Goal: Find specific page/section: Find specific page/section

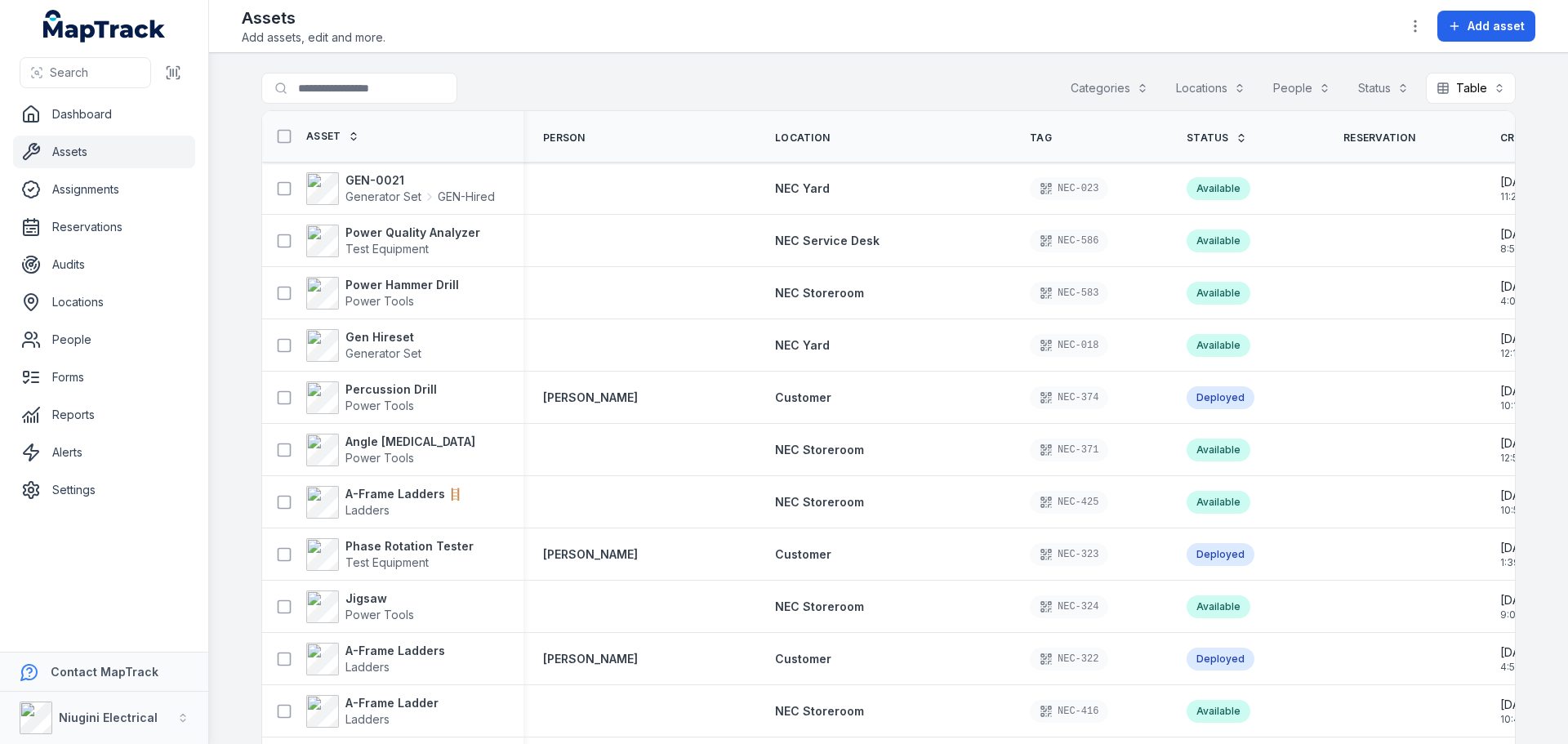
click at [1102, 83] on button "Categories" at bounding box center [1109, 88] width 99 height 31
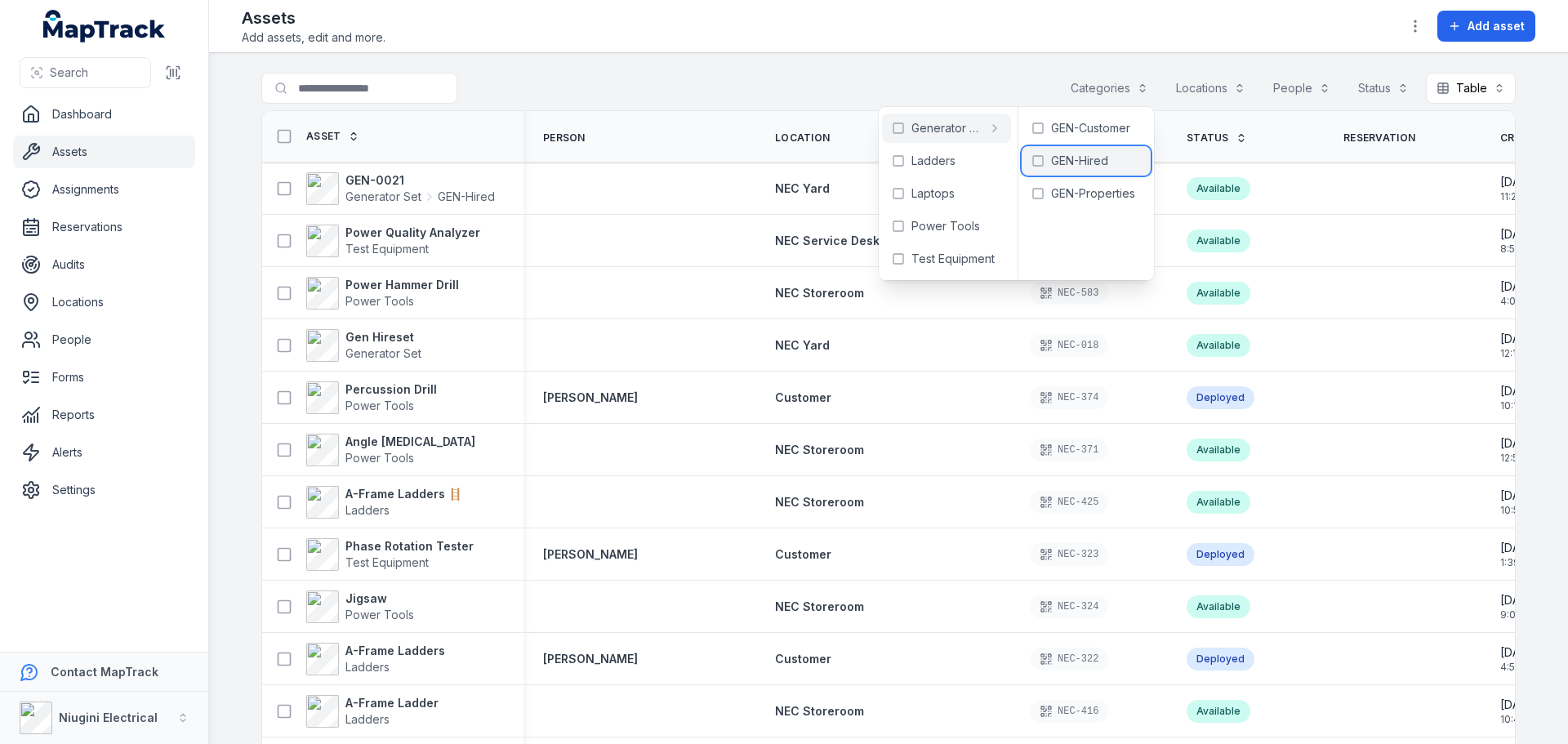
click at [1079, 168] on span "GEN-Hired" at bounding box center [1080, 160] width 58 height 16
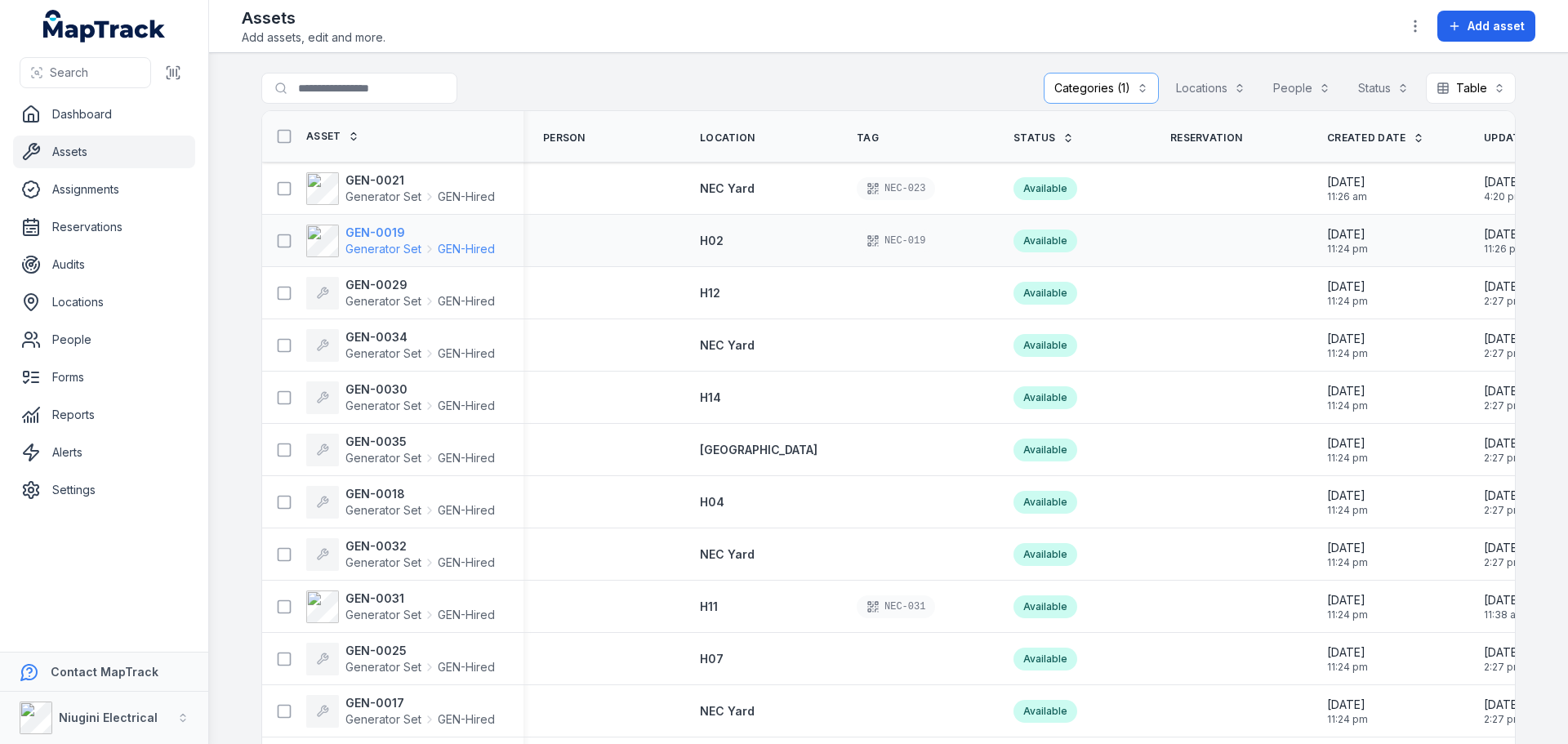
click at [368, 249] on span "Generator Set" at bounding box center [382, 248] width 76 height 16
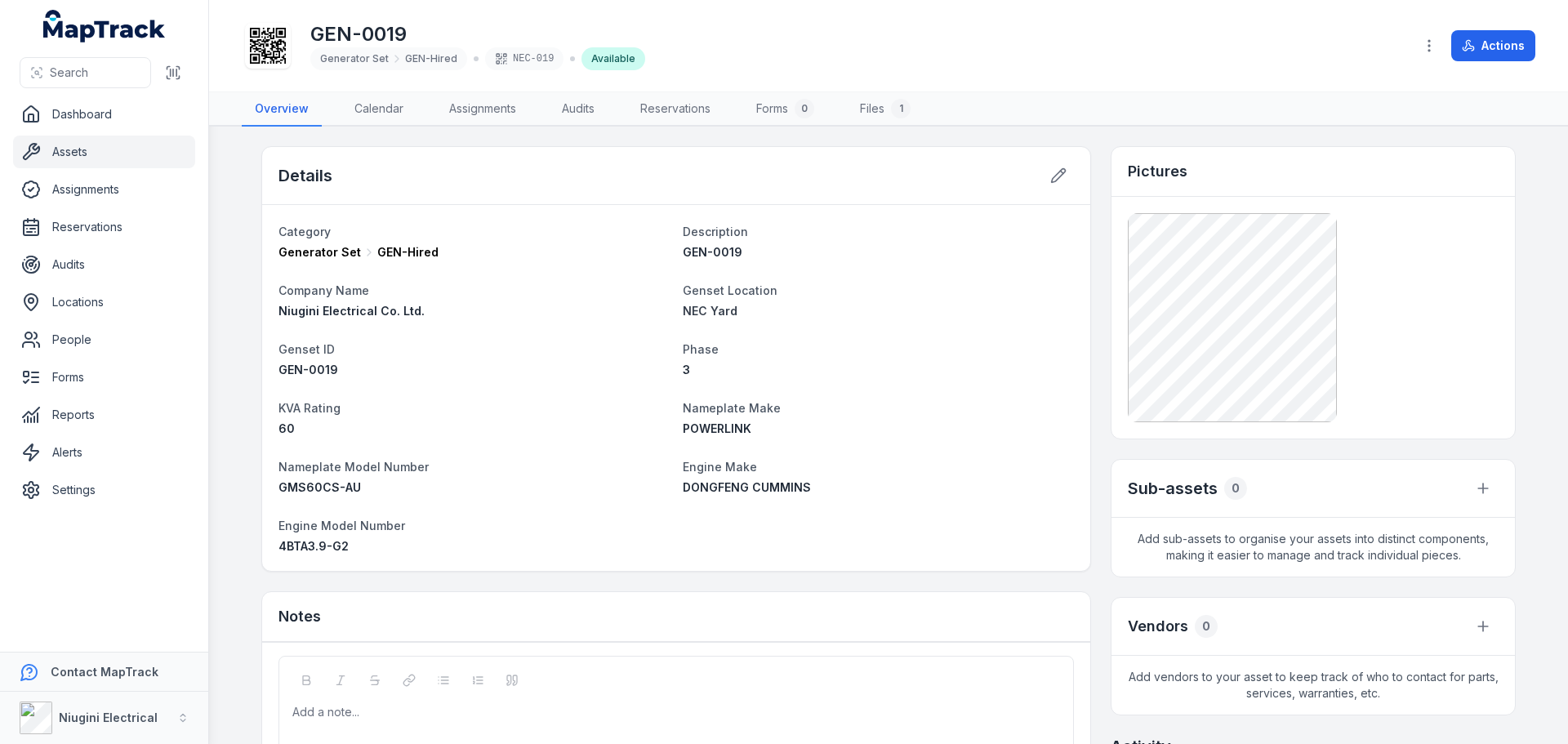
click at [71, 154] on link "Assets" at bounding box center [104, 151] width 182 height 33
